Goal: Information Seeking & Learning: Learn about a topic

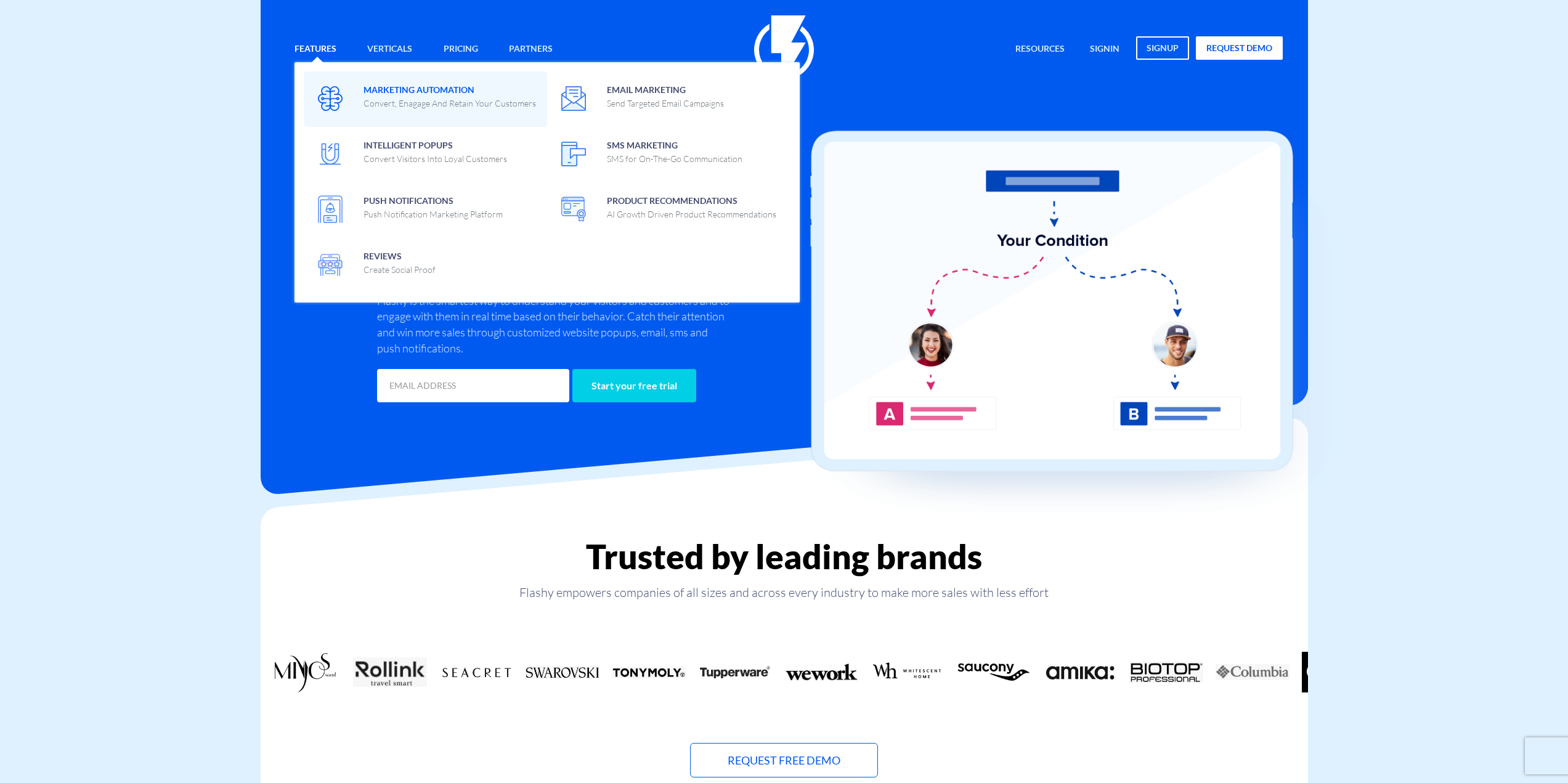
click at [421, 109] on p "Convert, Enagage And Retain Your Customers" at bounding box center [449, 103] width 172 height 12
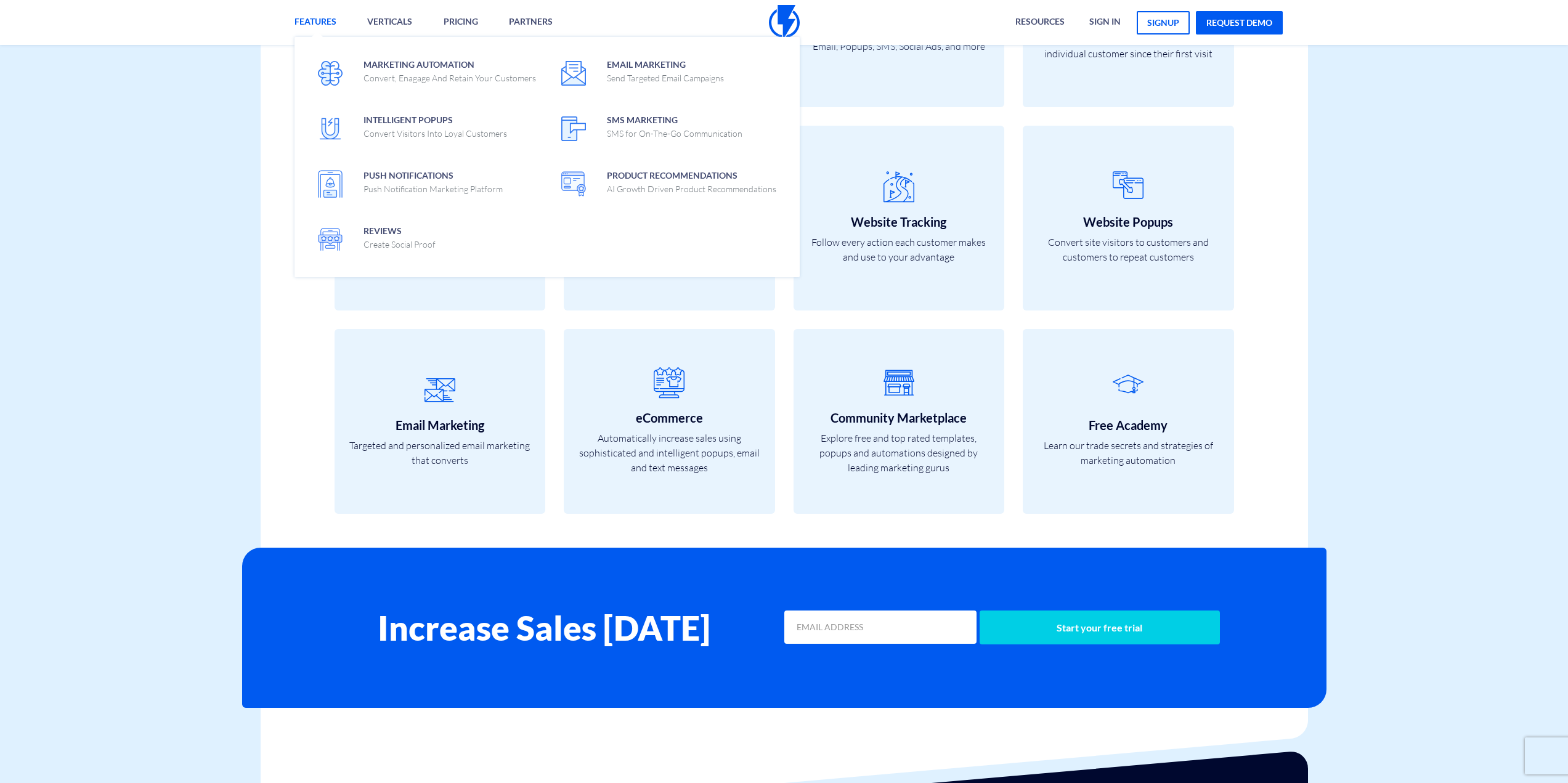
scroll to position [4308, 0]
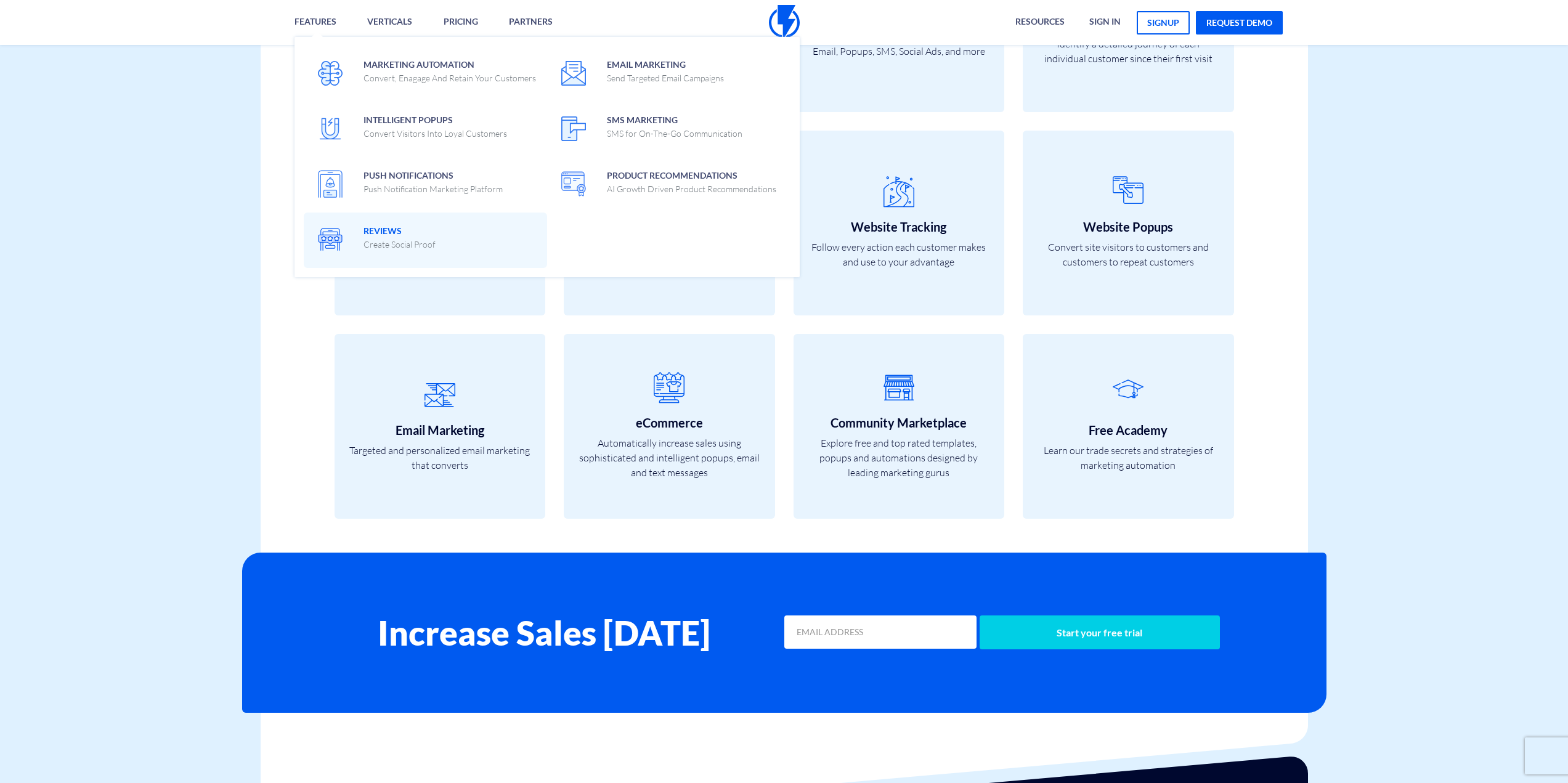
click at [373, 243] on p "Create Social Proof" at bounding box center [399, 244] width 72 height 12
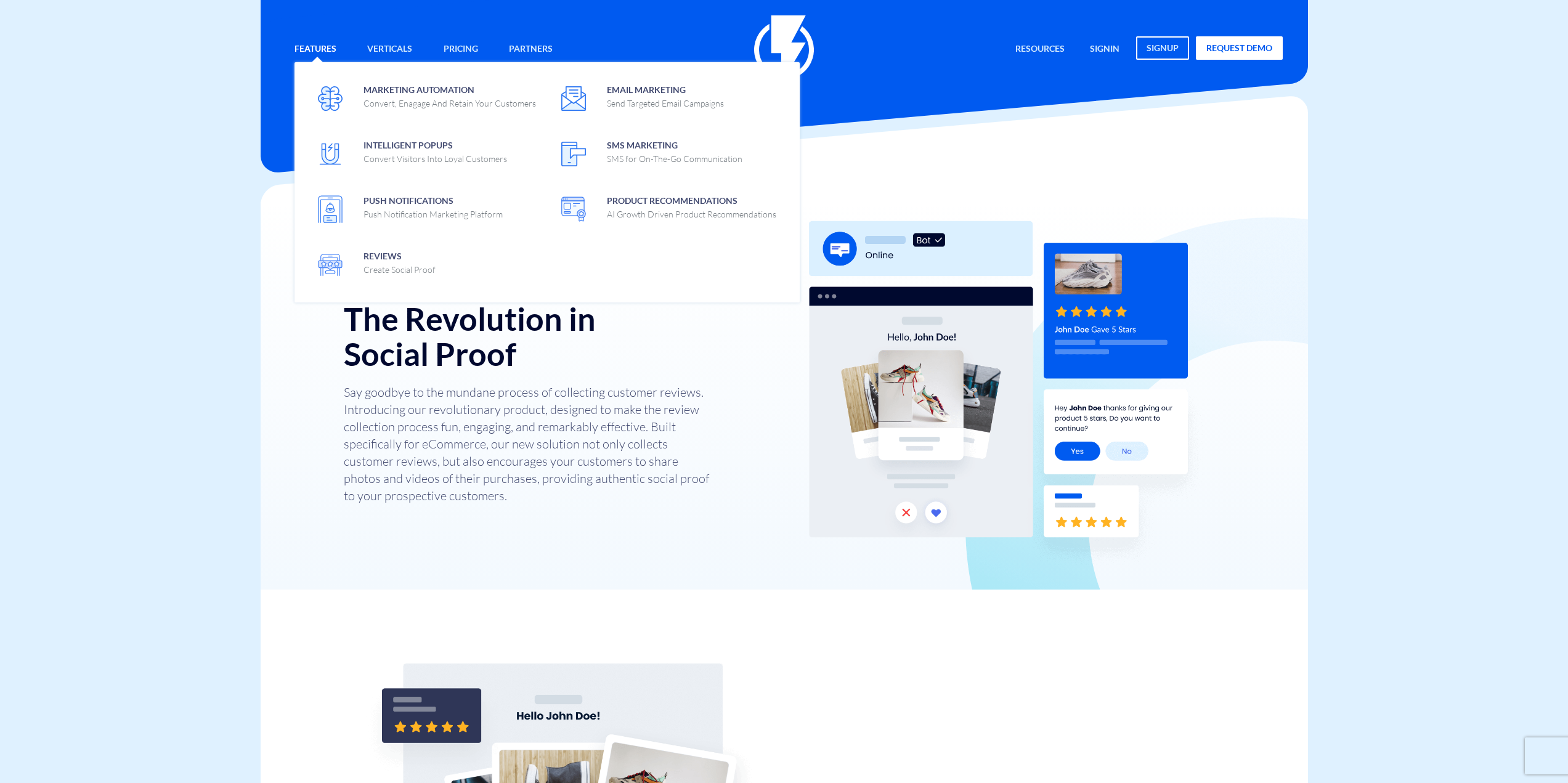
drag, startPoint x: 311, startPoint y: 46, endPoint x: 297, endPoint y: 67, distance: 25.2
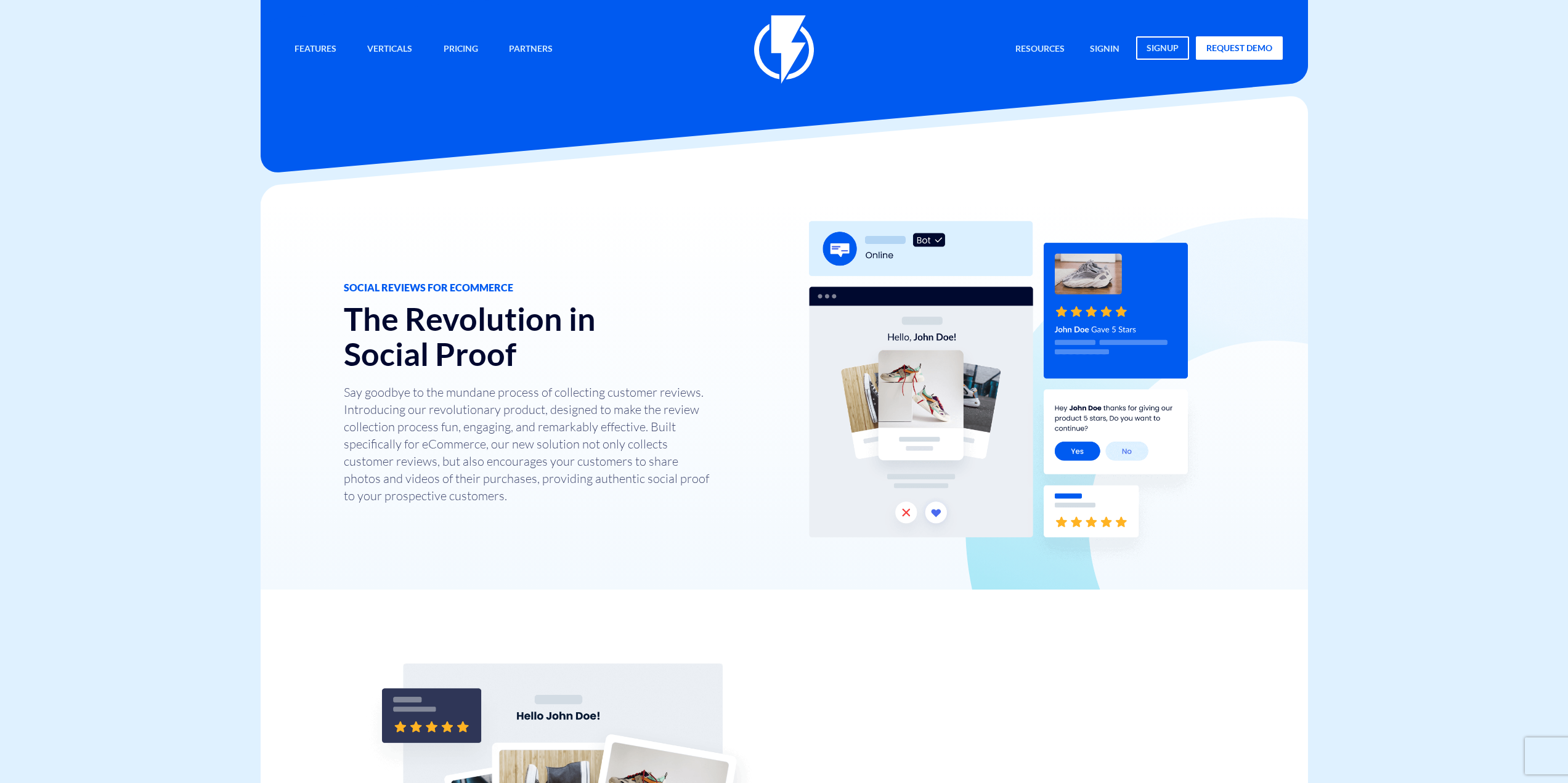
drag, startPoint x: 297, startPoint y: 67, endPoint x: 268, endPoint y: 88, distance: 35.8
click at [268, 88] on div at bounding box center [784, 52] width 1047 height 246
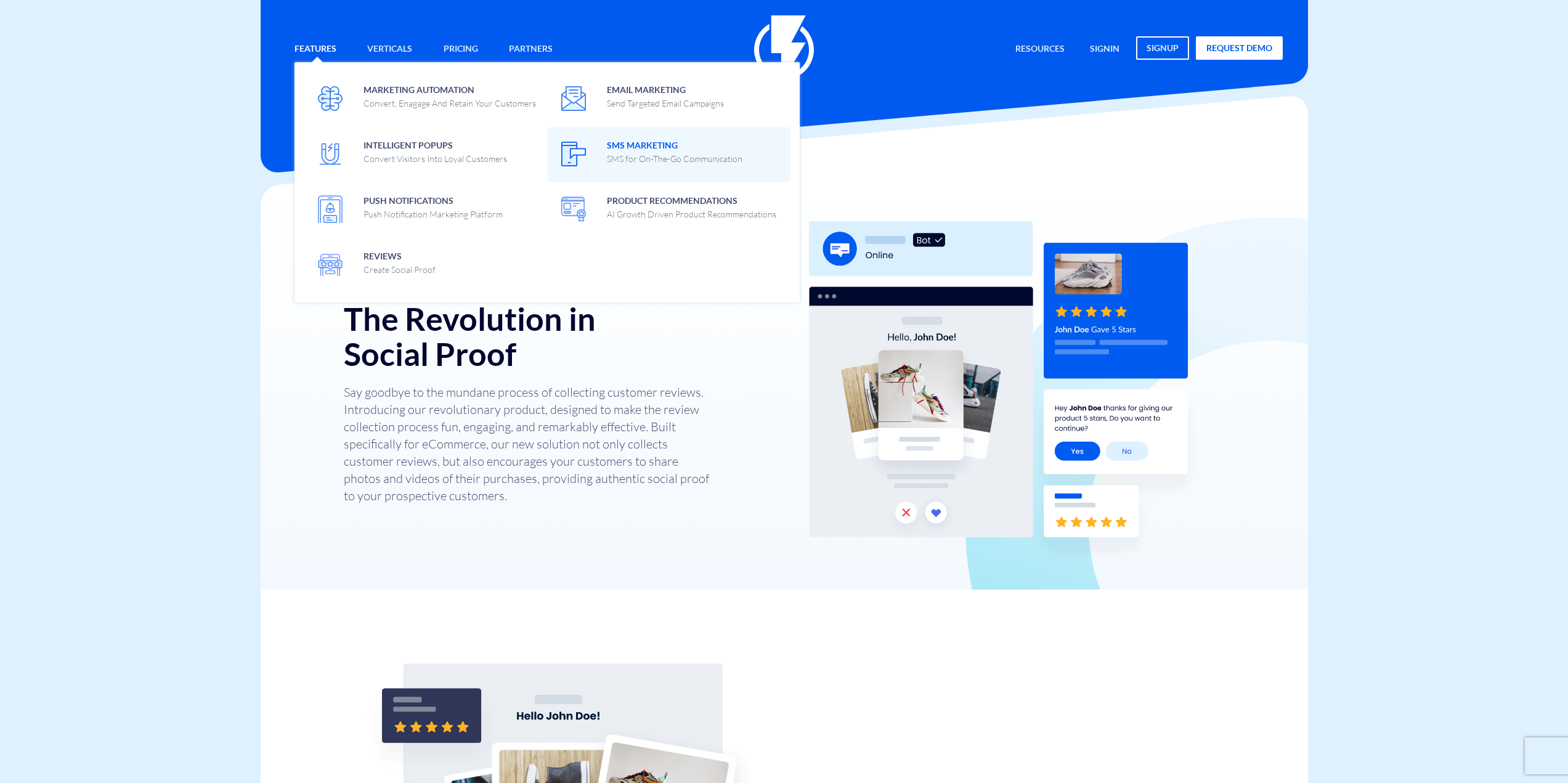
click at [710, 146] on span "SMS Marketing SMS for On-The-Go Communication" at bounding box center [674, 151] width 136 height 29
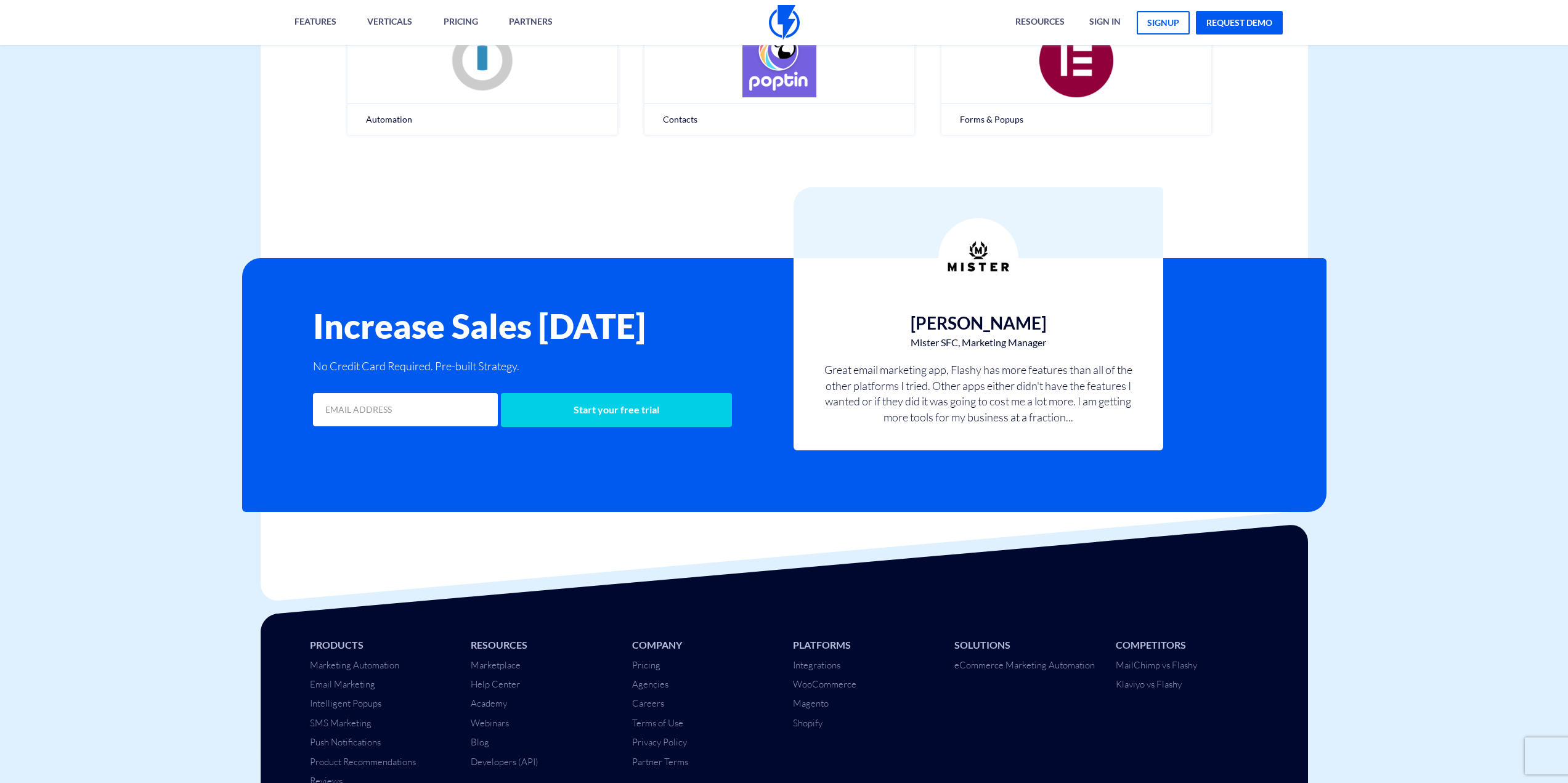
scroll to position [1069, 0]
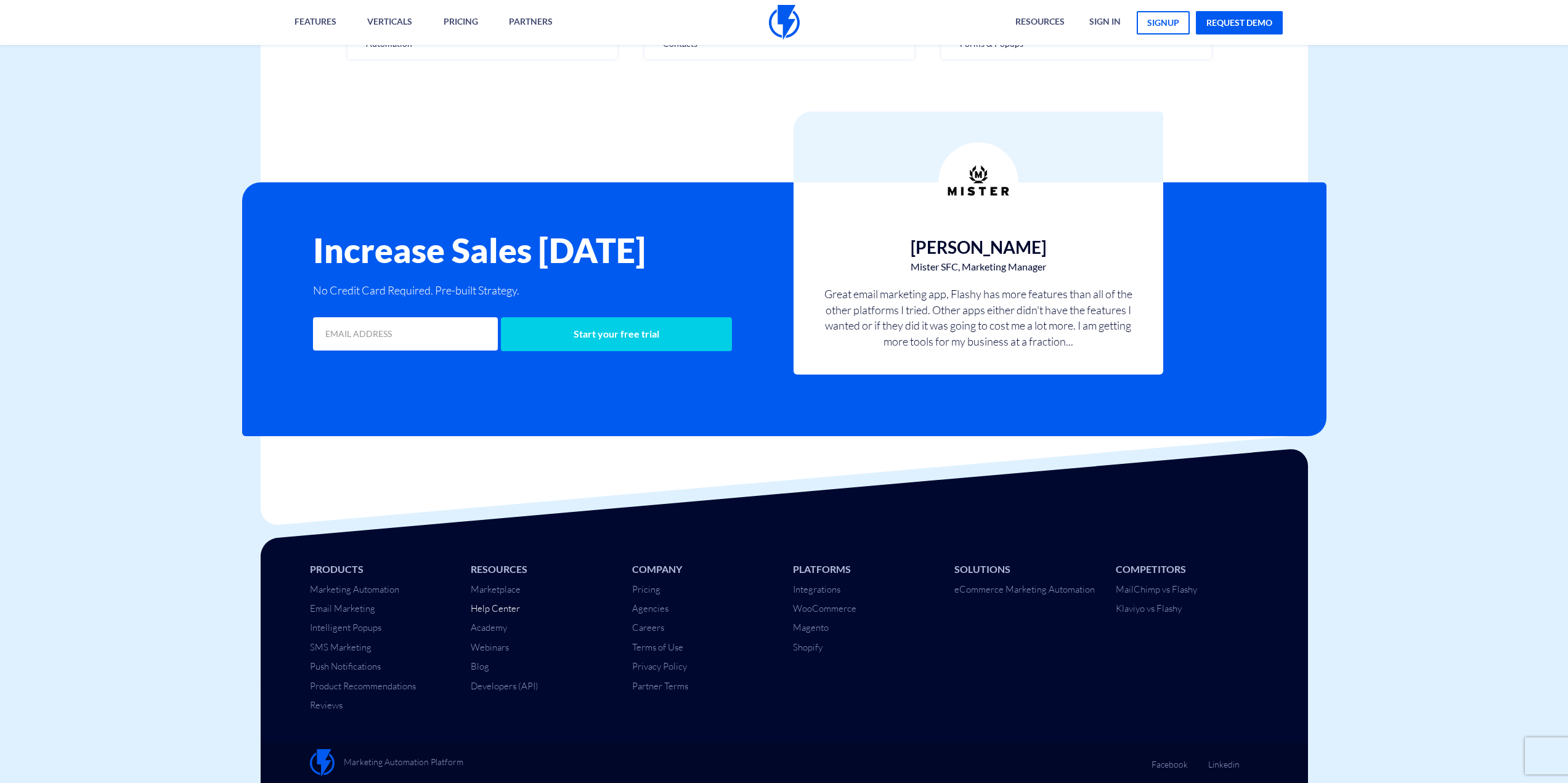
click at [500, 609] on link "Help Center" at bounding box center [495, 608] width 49 height 12
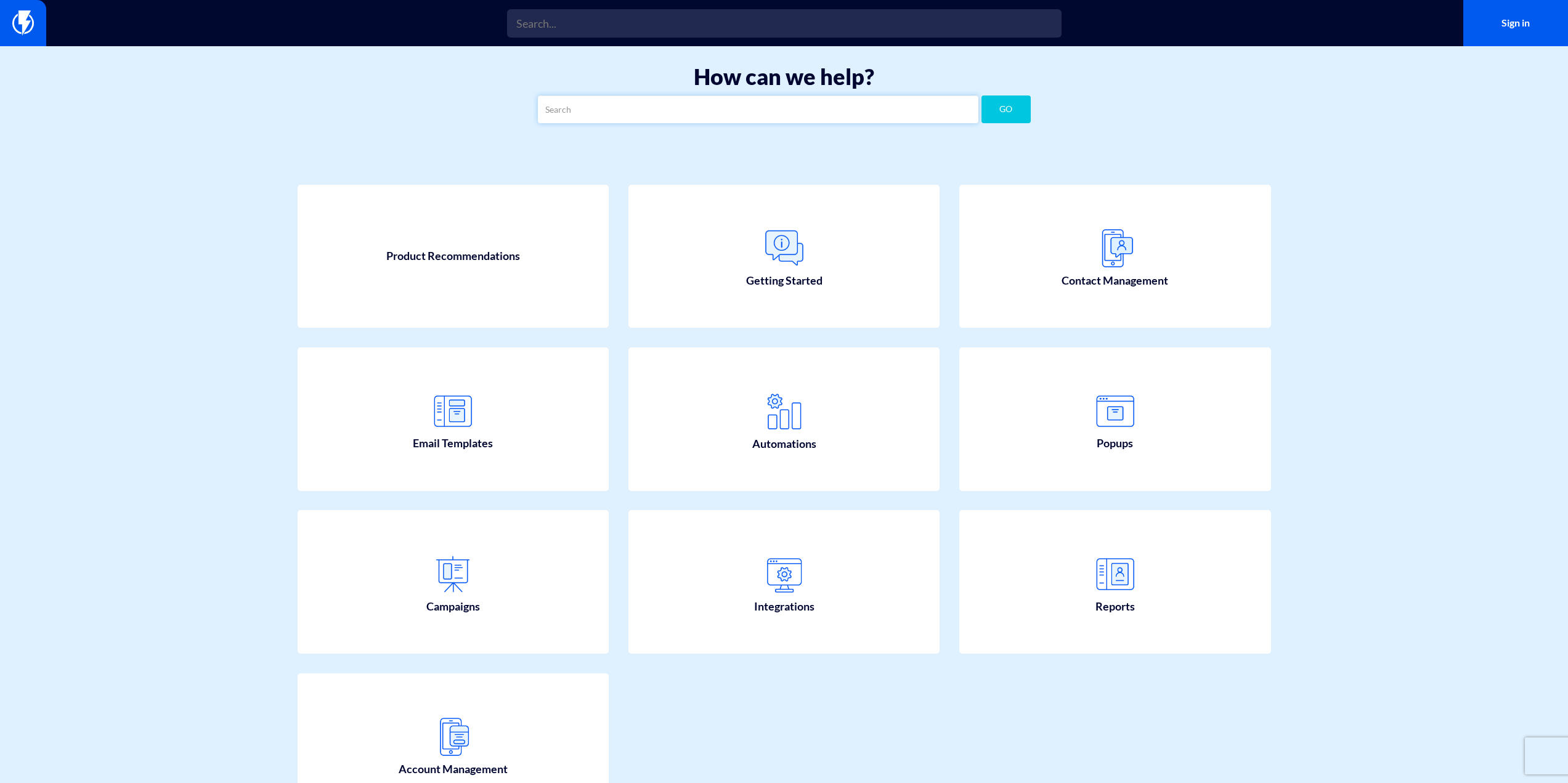
click at [577, 116] on input "text" at bounding box center [758, 109] width 441 height 28
type input "social media"
click at [981, 95] on button "GO" at bounding box center [1006, 109] width 49 height 28
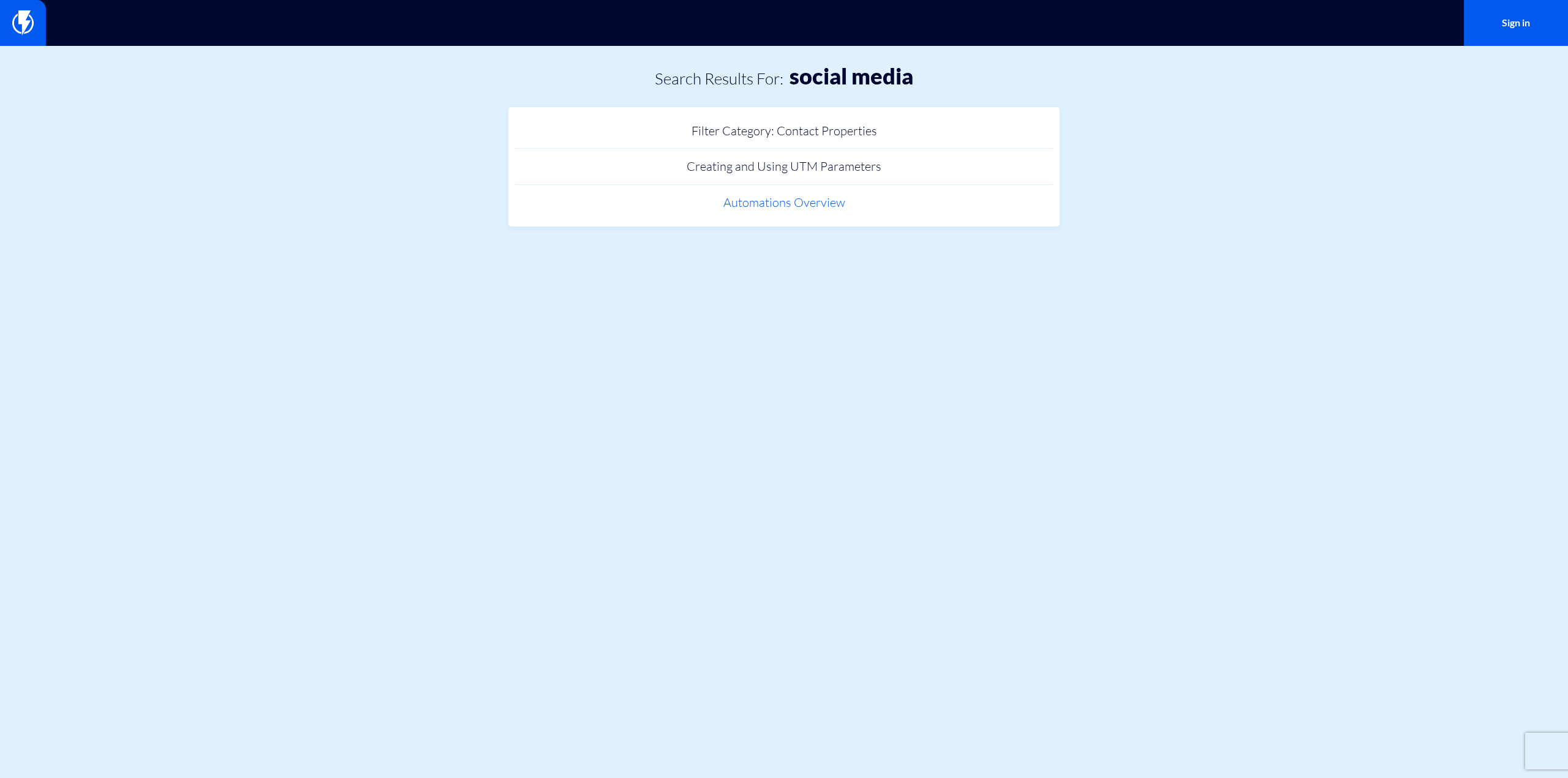
click at [754, 207] on link "Automations Overview" at bounding box center [784, 203] width 539 height 36
click at [749, 118] on link "Filter Category: Contact Properties" at bounding box center [784, 131] width 539 height 36
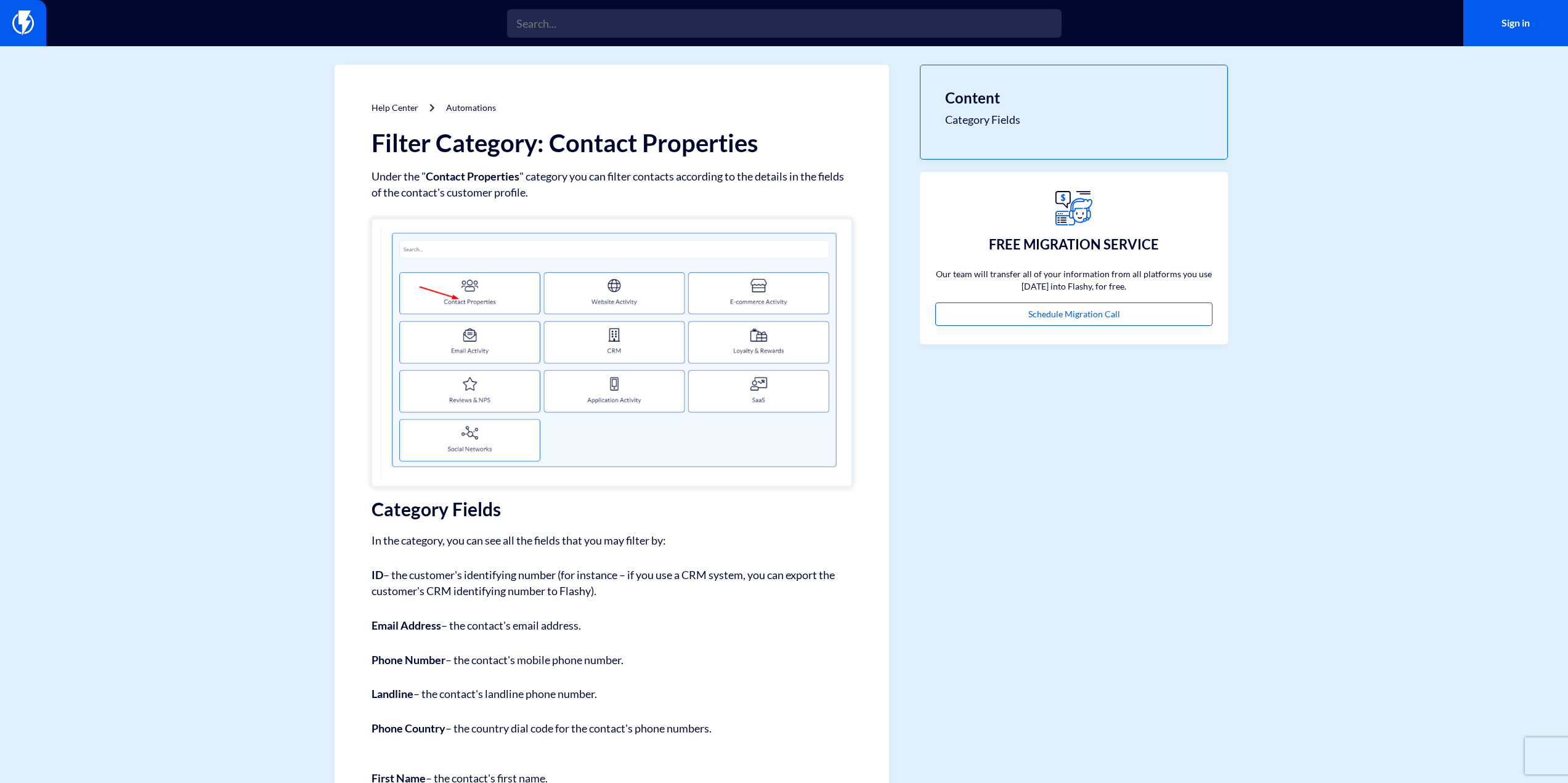
click at [474, 438] on img at bounding box center [612, 353] width 481 height 268
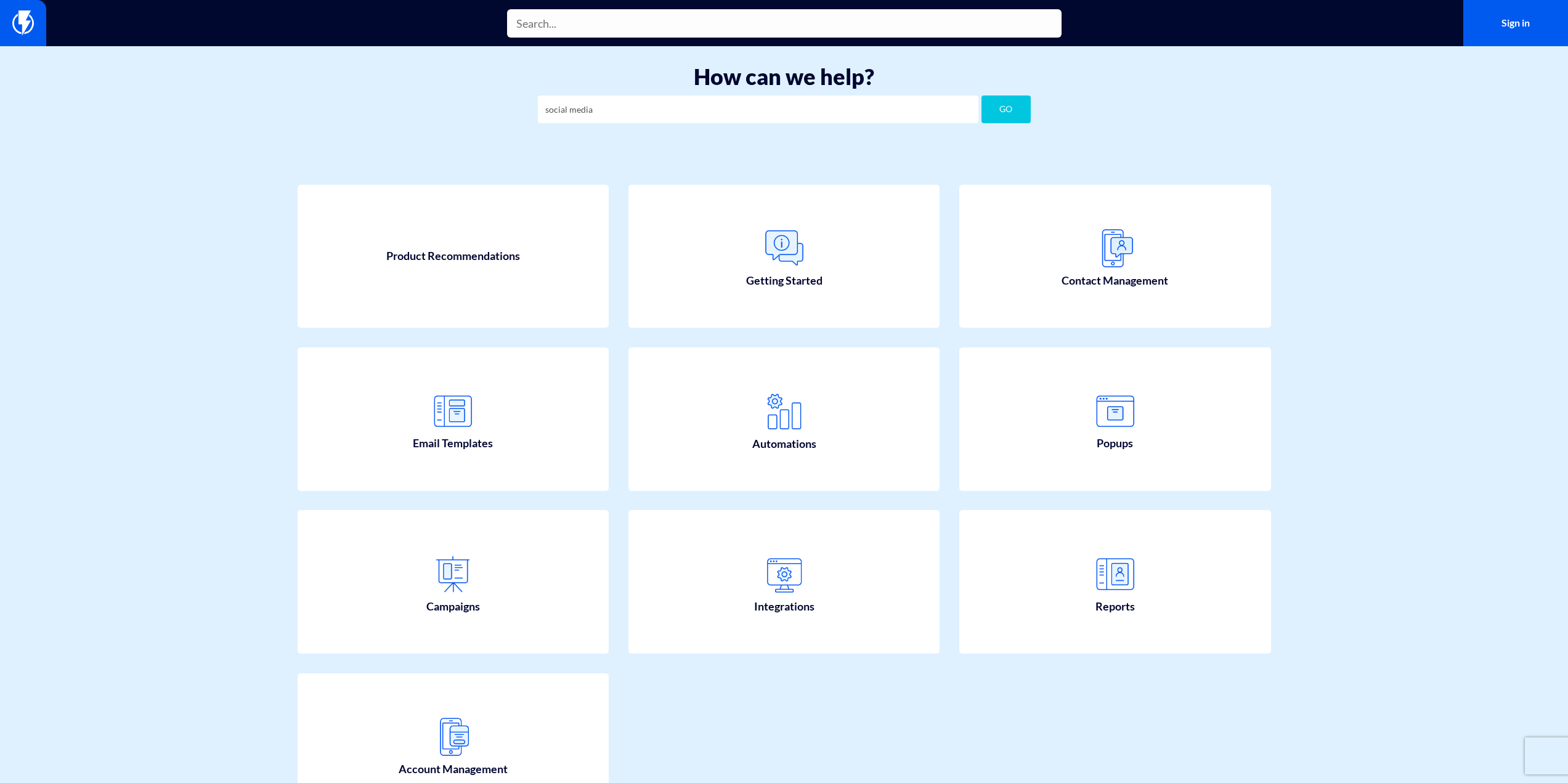
click at [572, 31] on input "text" at bounding box center [784, 23] width 554 height 28
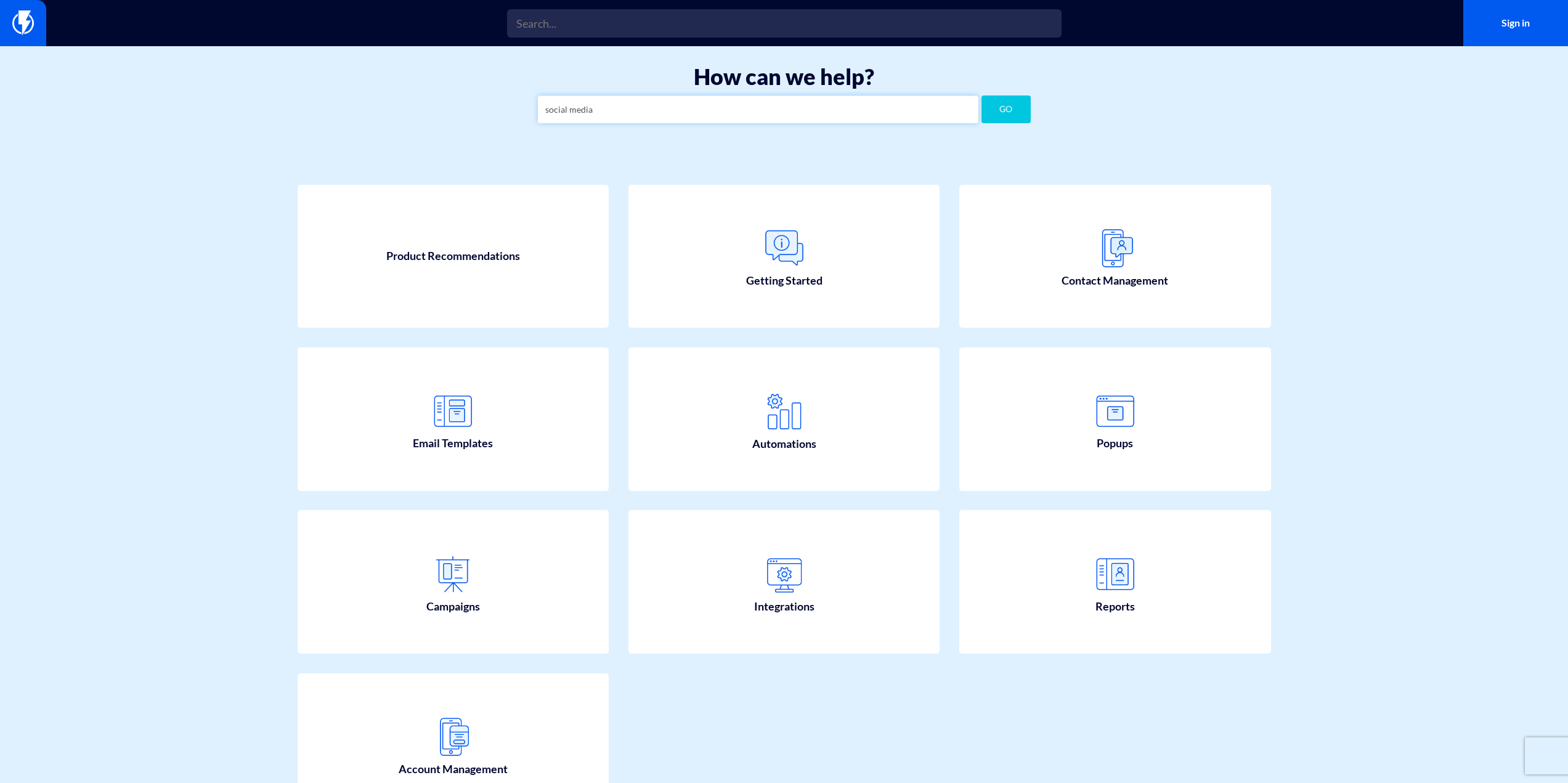
drag, startPoint x: 602, startPoint y: 109, endPoint x: 460, endPoint y: 99, distance: 142.4
click at [461, 100] on div "How can we help? social media GO" at bounding box center [784, 97] width 1568 height 102
type input "social networks"
click at [981, 95] on button "GO" at bounding box center [1006, 109] width 49 height 28
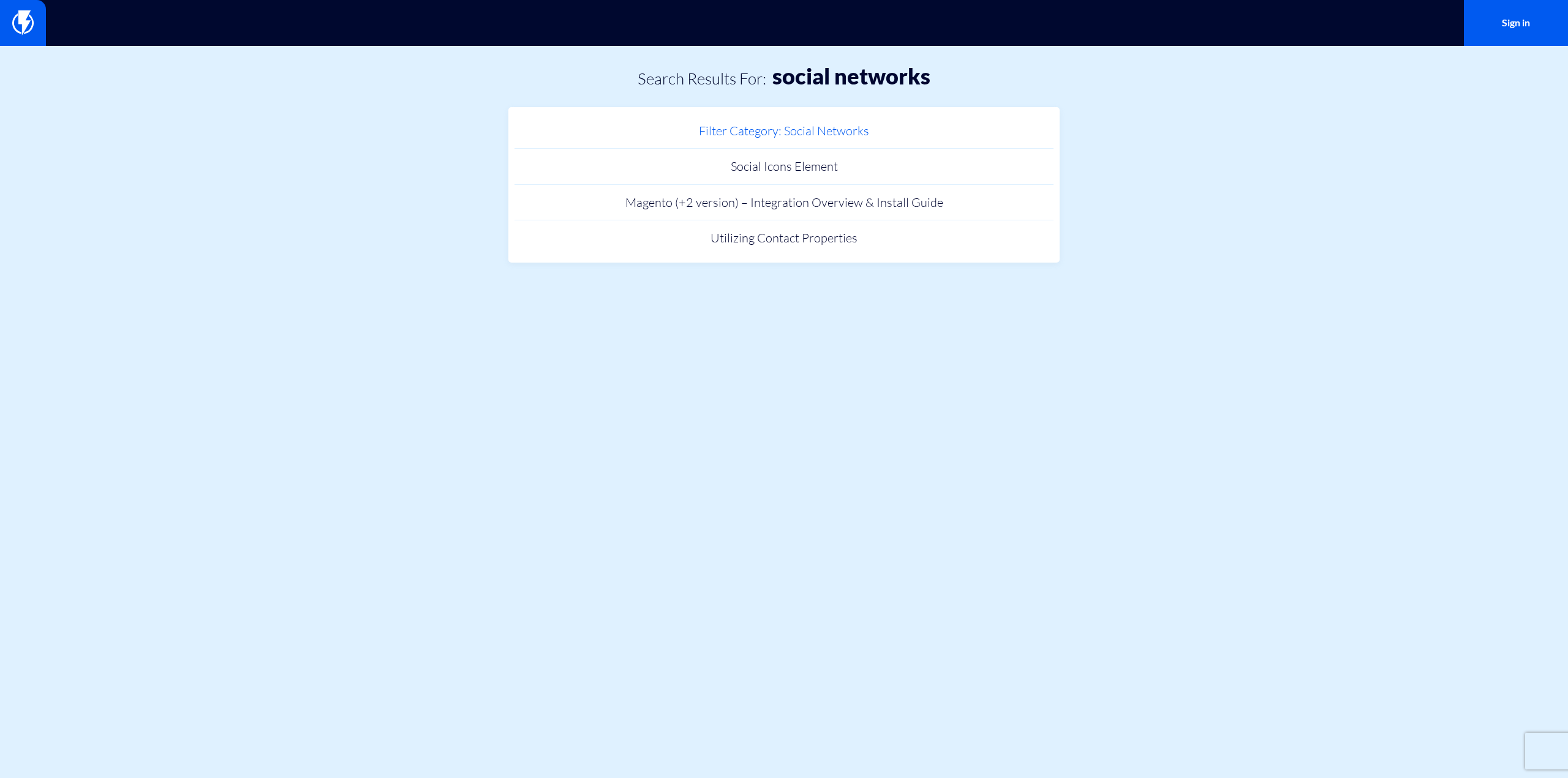
click at [732, 130] on link "Filter Category: Social Networks" at bounding box center [784, 131] width 539 height 36
